Goal: Check status: Check status

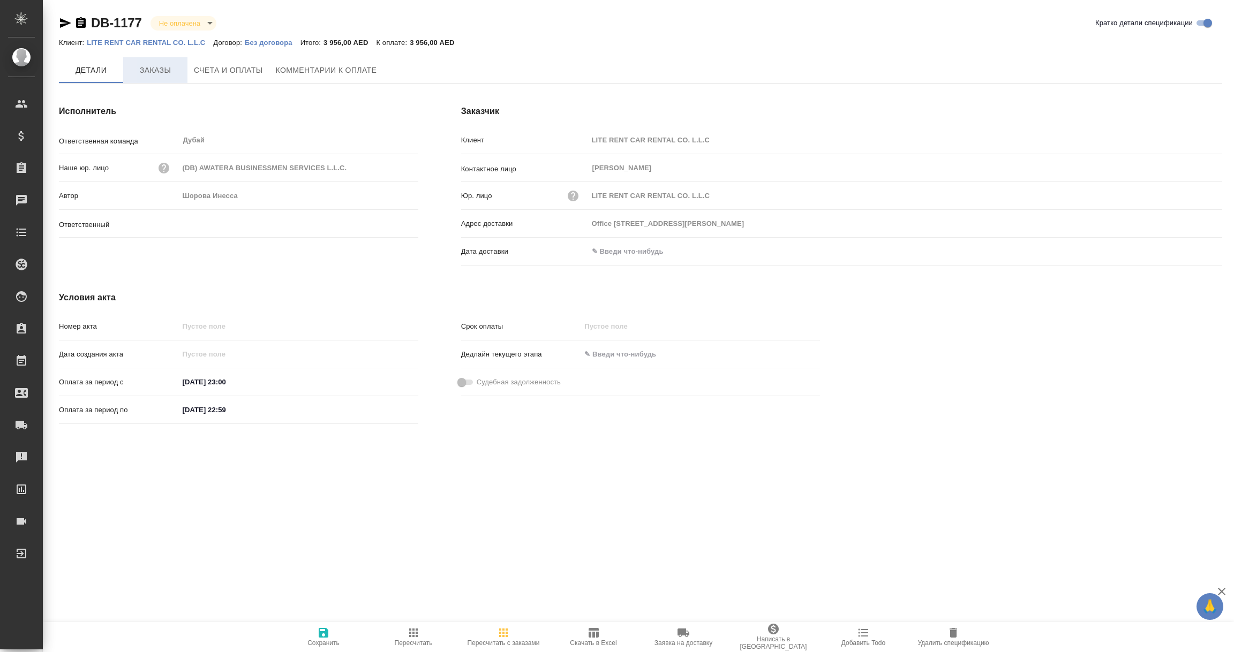
type input "Шорова Инесса"
click at [164, 69] on span "Заказы" at bounding box center [155, 70] width 51 height 13
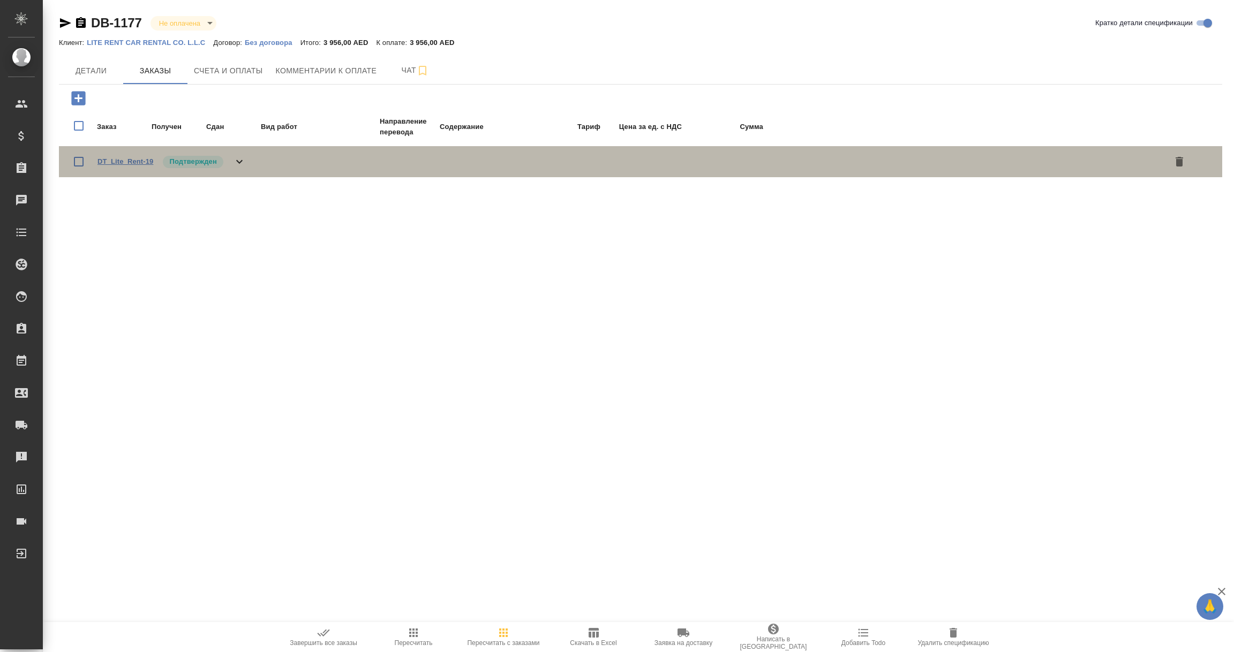
click at [110, 157] on link "DT_Lite_Rent-19" at bounding box center [125, 161] width 56 height 8
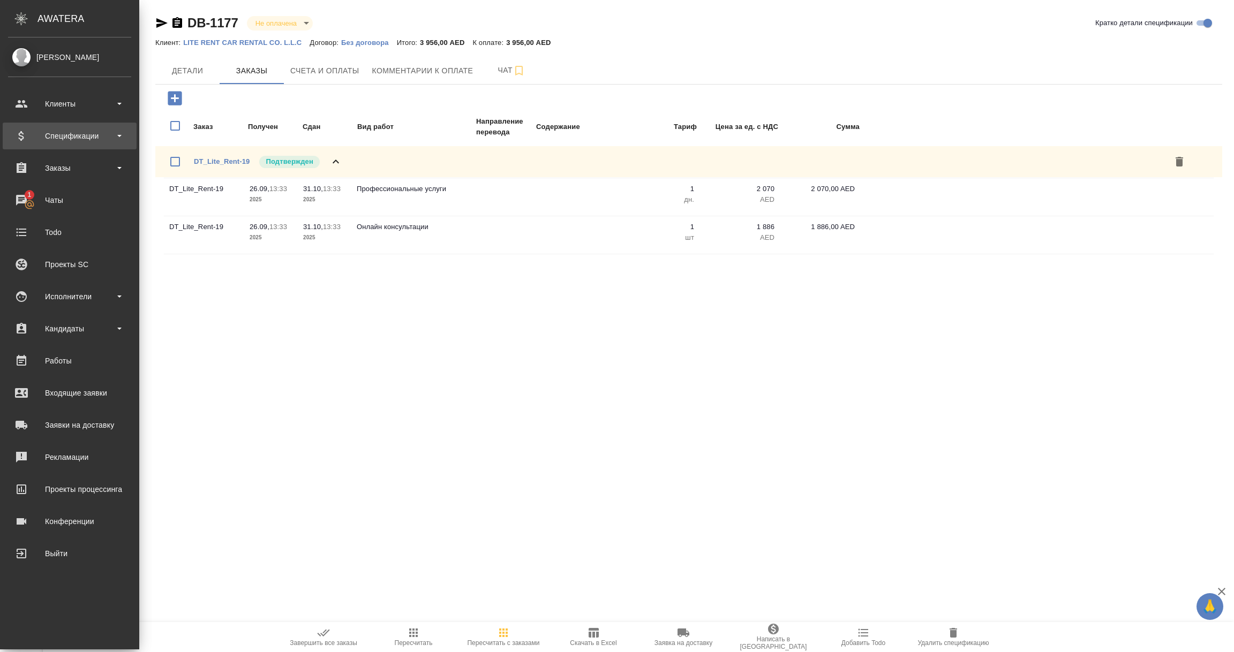
click at [70, 134] on div "Спецификации" at bounding box center [69, 136] width 123 height 16
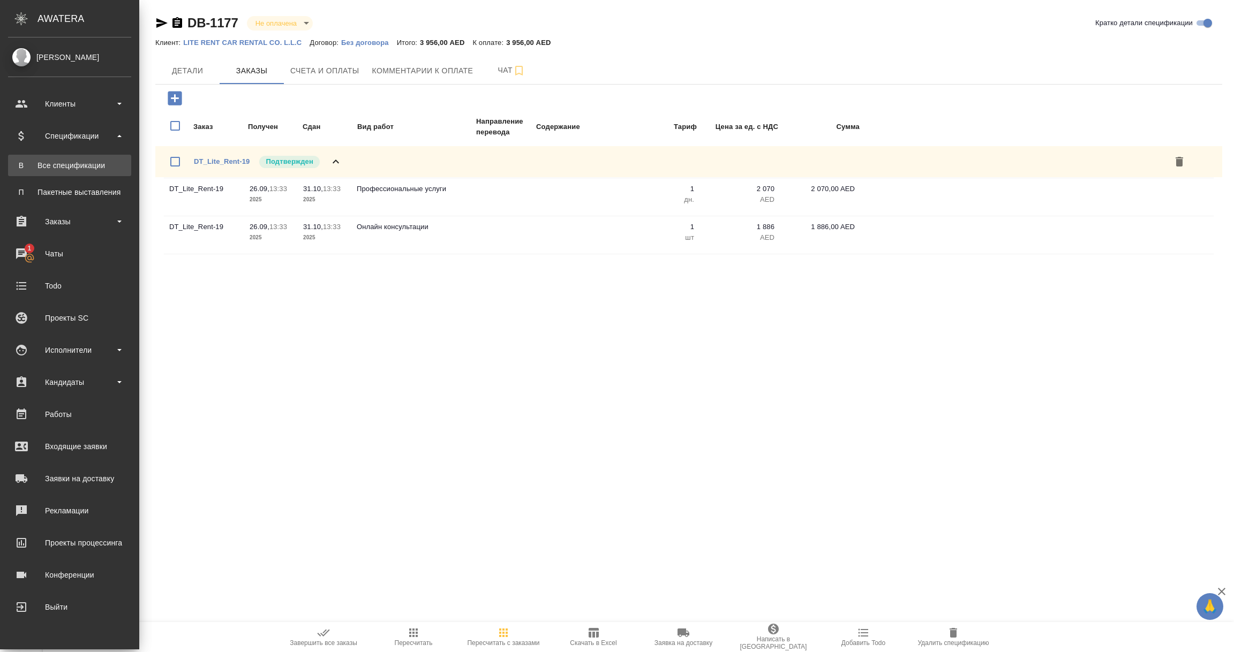
click at [66, 162] on div "Все спецификации" at bounding box center [69, 165] width 112 height 11
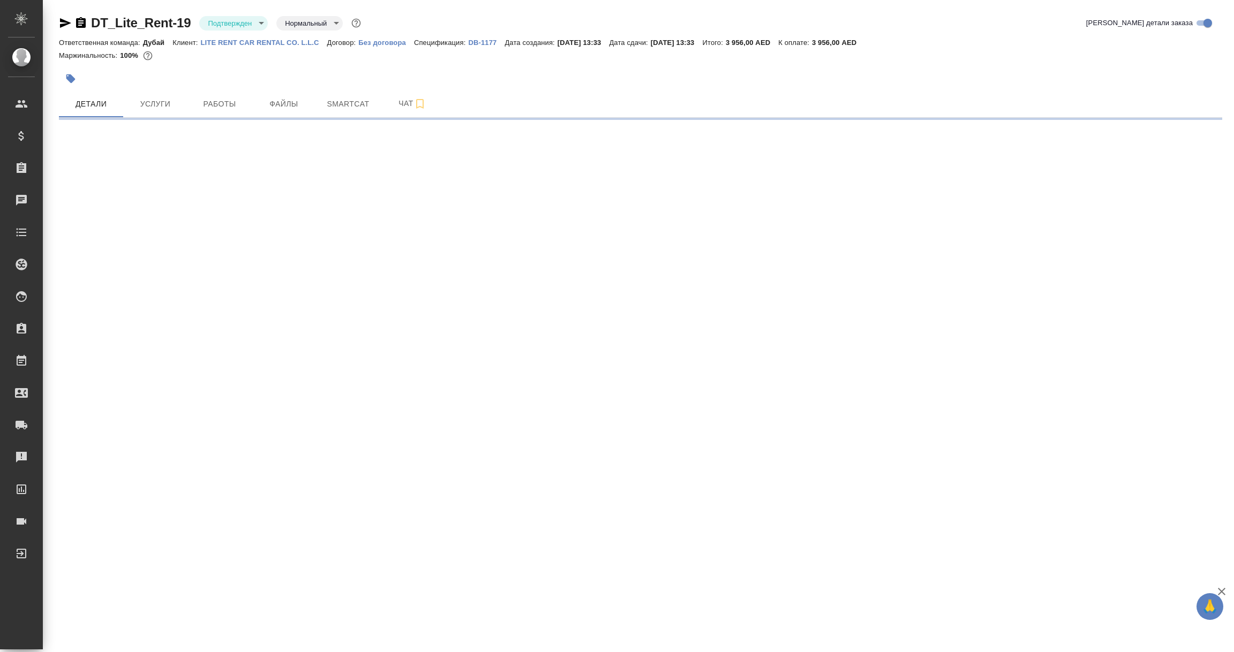
select select "RU"
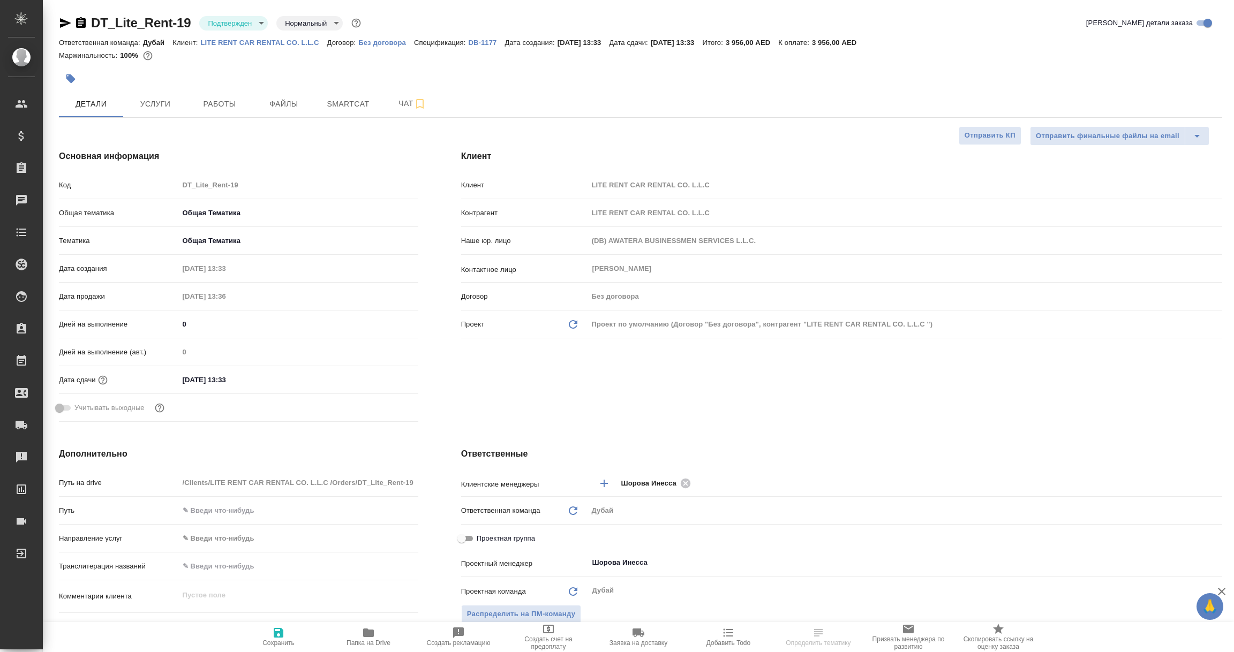
type textarea "x"
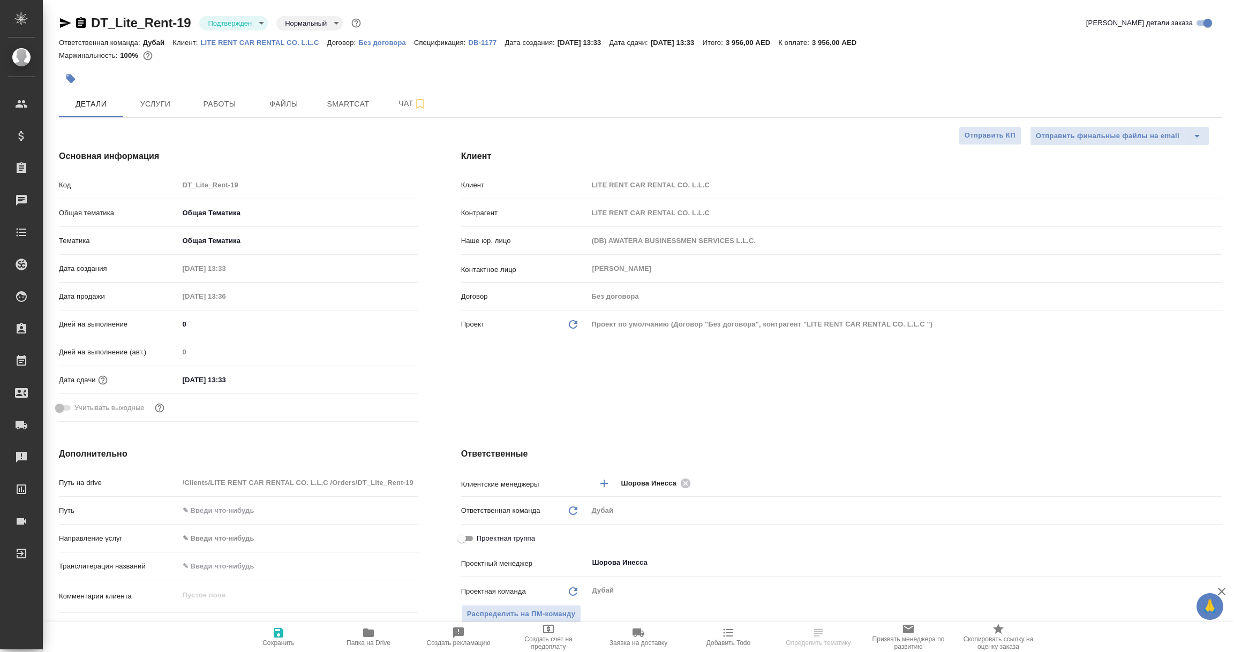
type textarea "x"
click at [155, 104] on span "Услуги" at bounding box center [155, 103] width 51 height 13
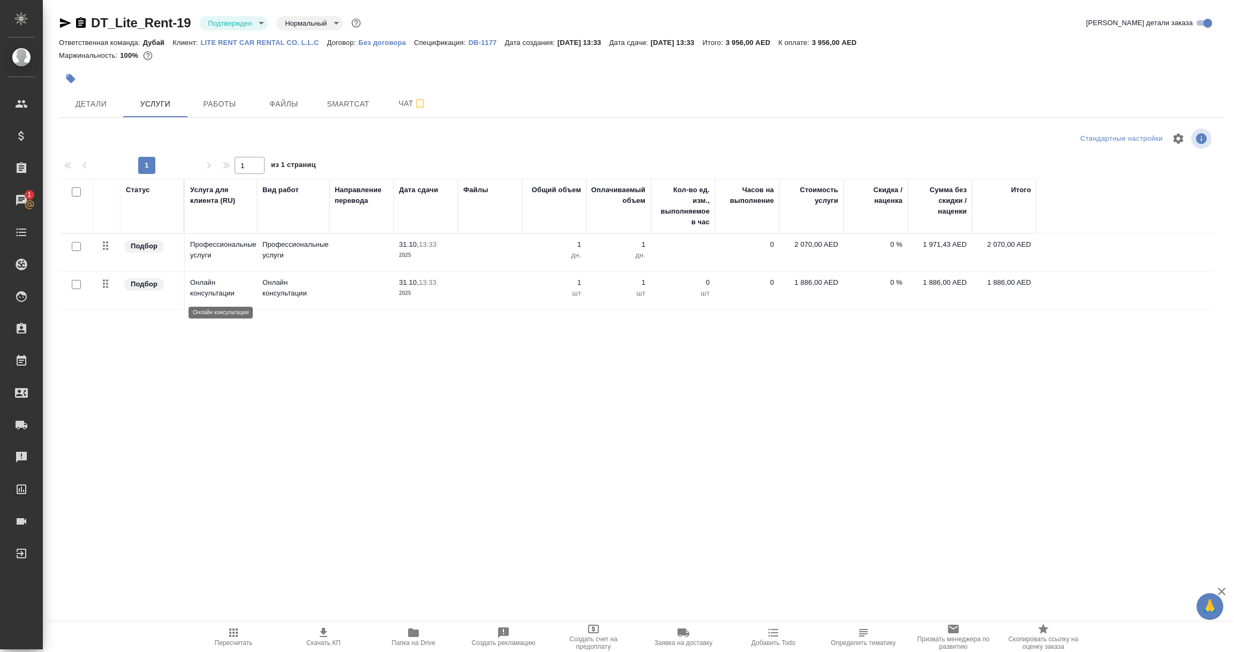
click at [194, 294] on p "Онлайн консультации" at bounding box center [221, 287] width 62 height 21
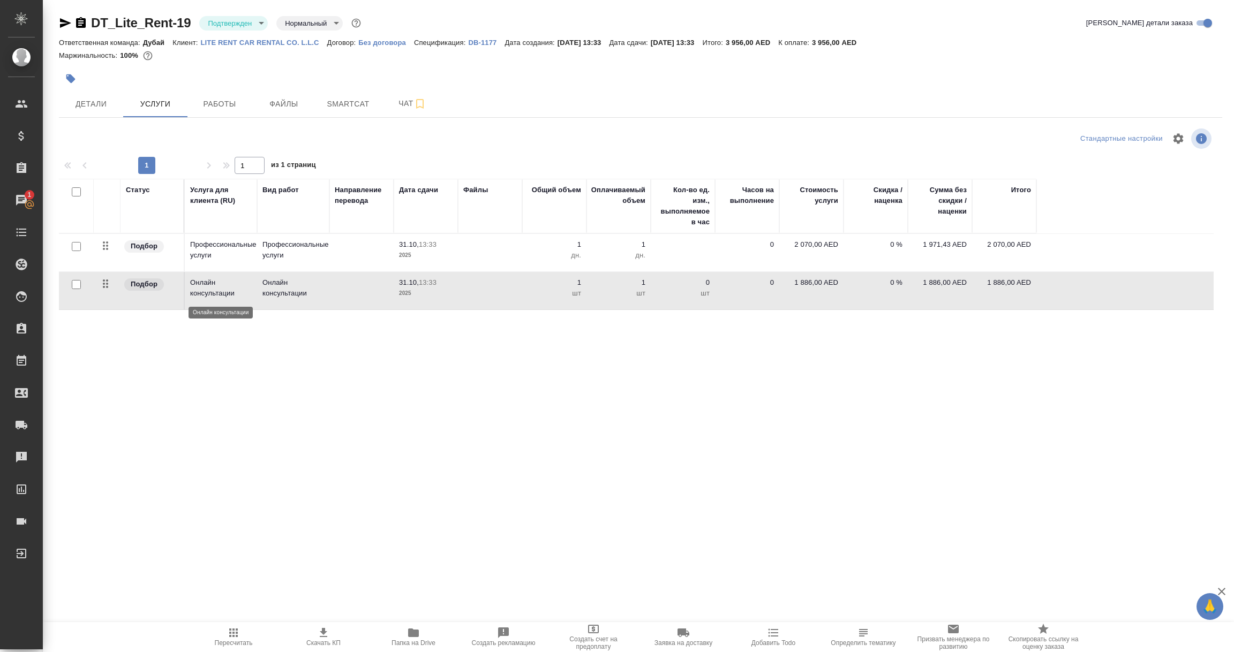
click at [194, 294] on p "Онлайн консультации" at bounding box center [221, 287] width 62 height 21
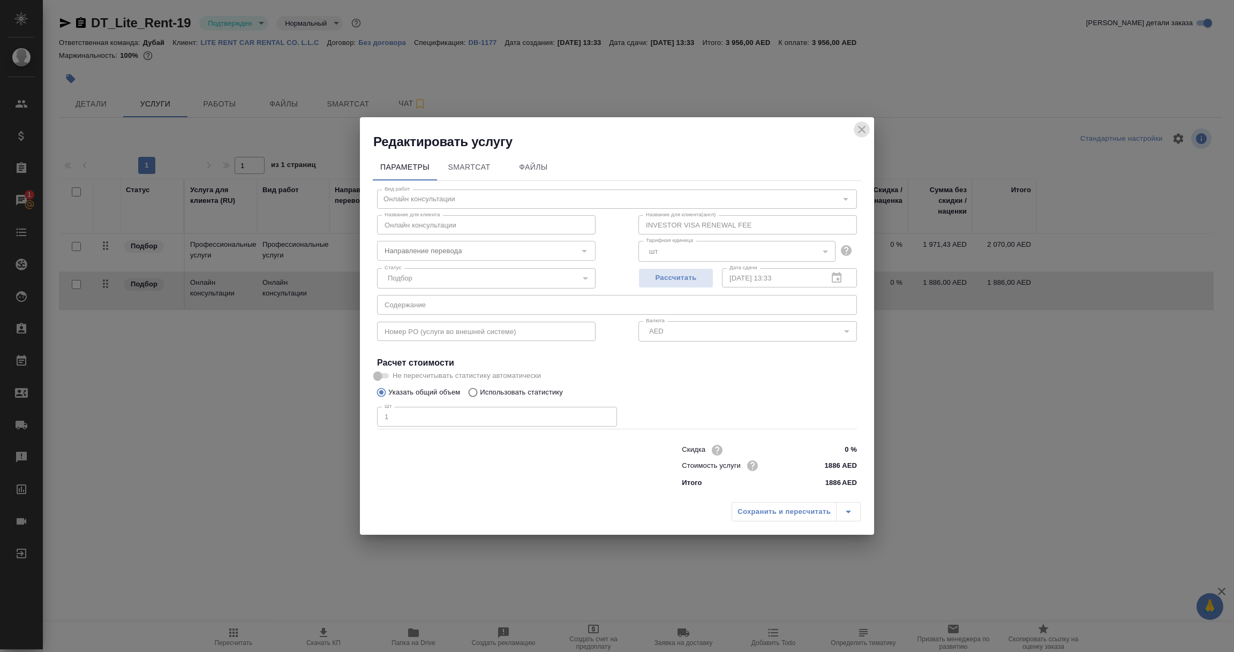
click at [859, 130] on icon "close" at bounding box center [861, 129] width 13 height 13
